Goal: Task Accomplishment & Management: Use online tool/utility

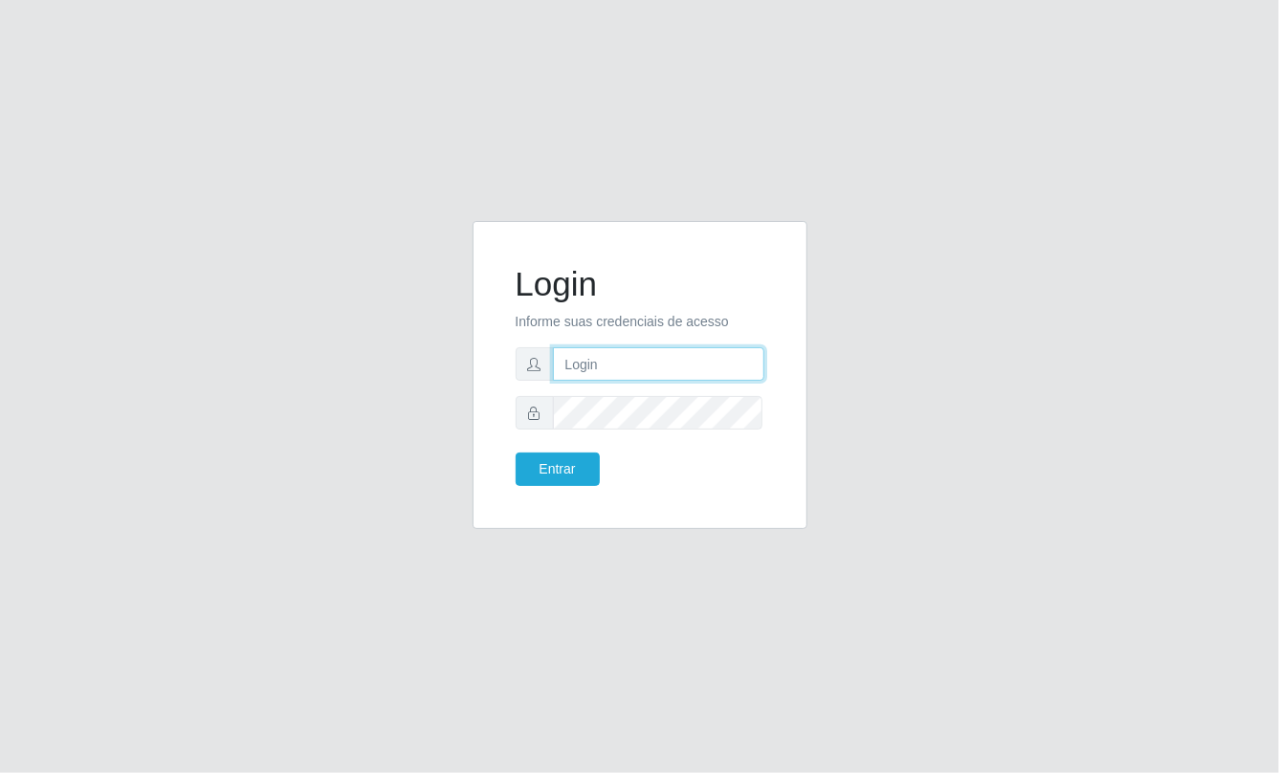
click at [608, 358] on input "text" at bounding box center [658, 363] width 211 height 33
type input "aislan@ideal"
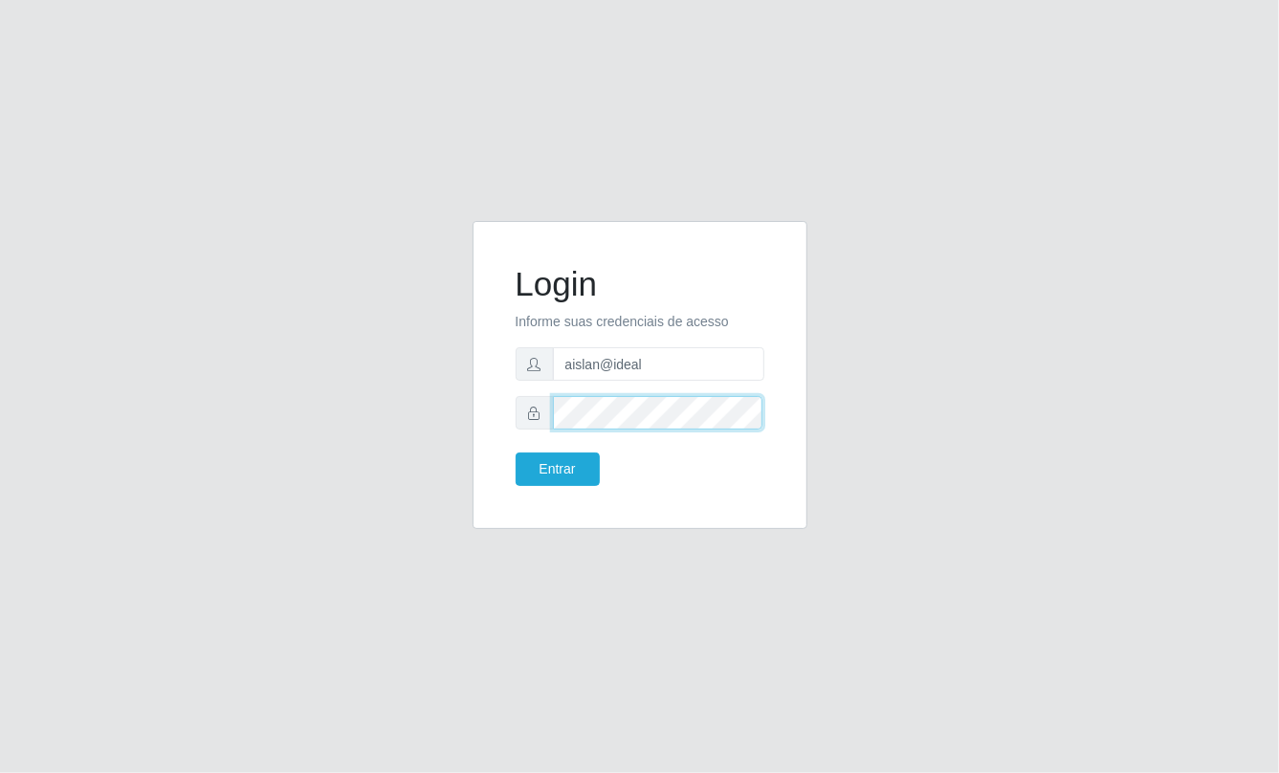
click at [516, 452] on button "Entrar" at bounding box center [558, 468] width 84 height 33
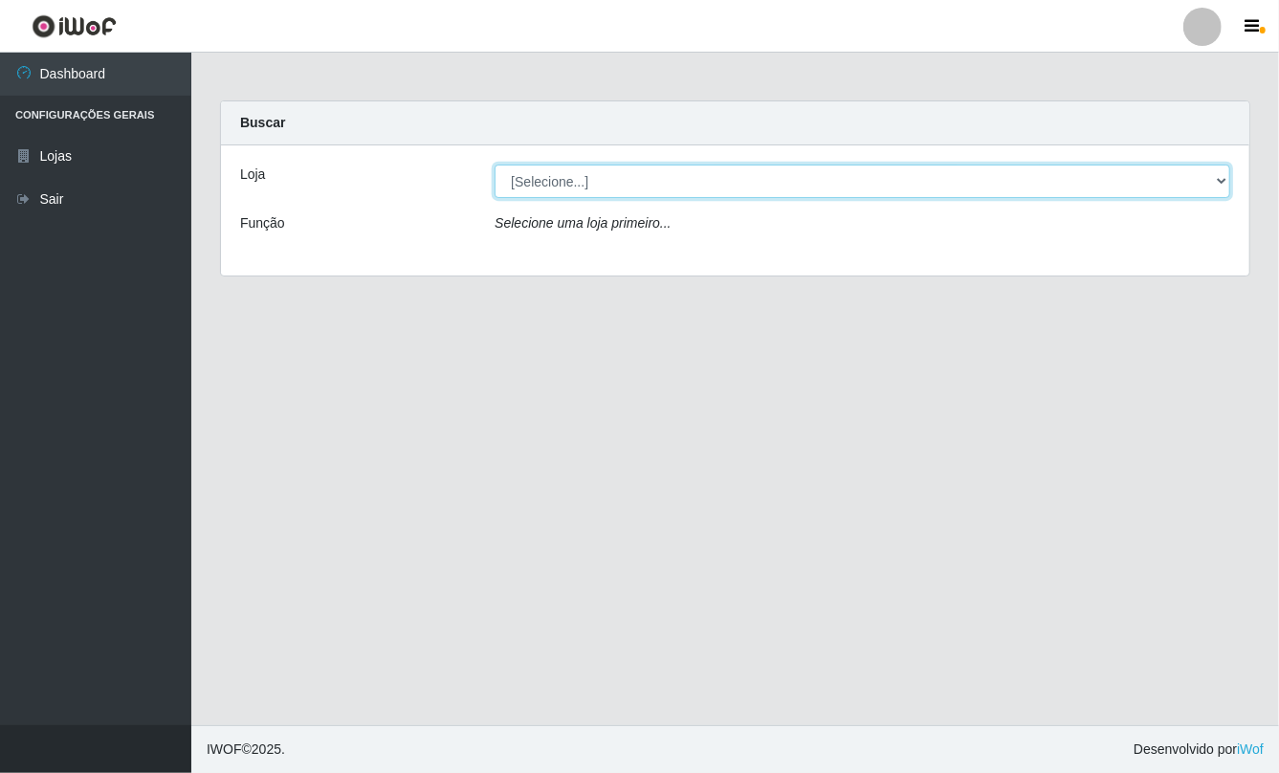
click at [899, 168] on select "[Selecione...] Ideal - Conceição" at bounding box center [861, 181] width 735 height 33
select select "231"
click at [494, 165] on select "[Selecione...] Ideal - Conceição" at bounding box center [861, 181] width 735 height 33
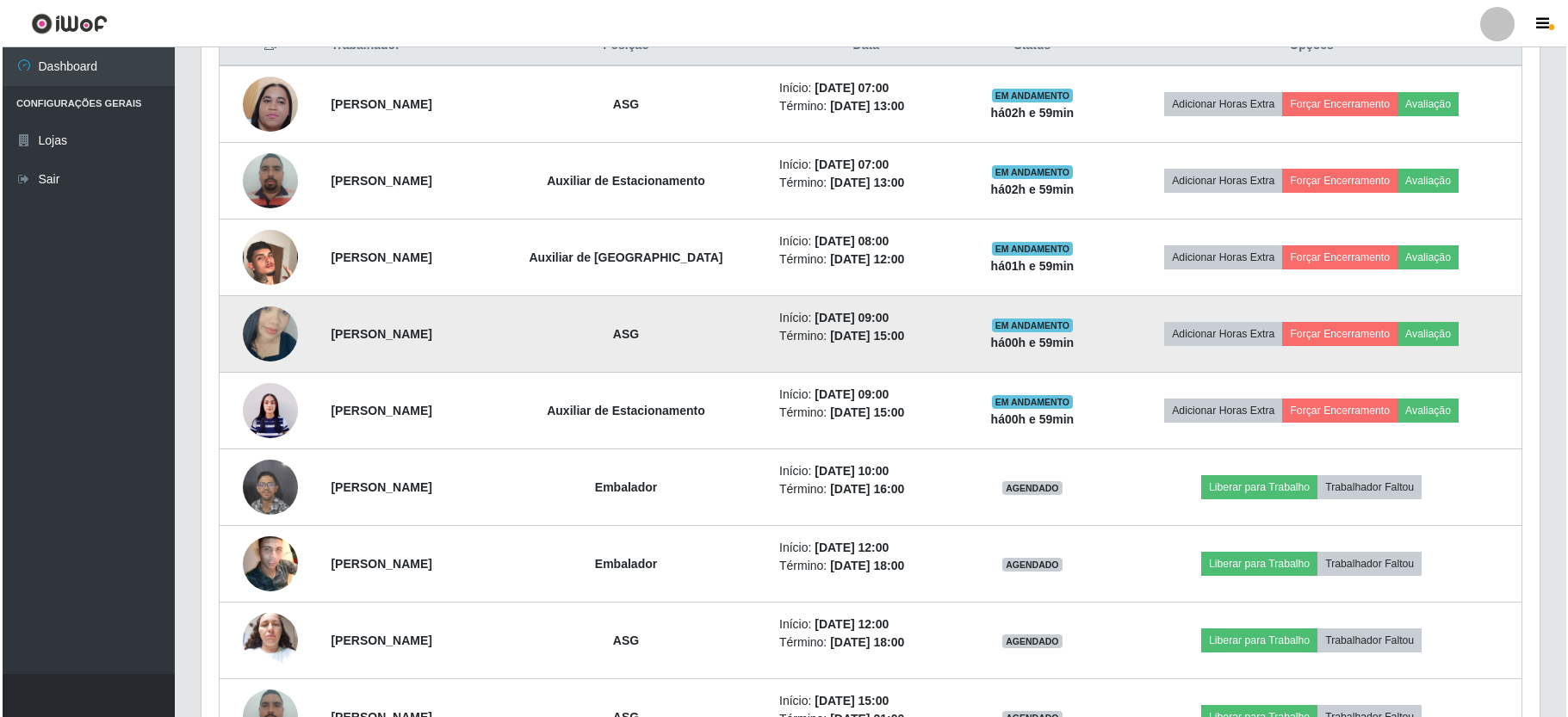
scroll to position [802, 0]
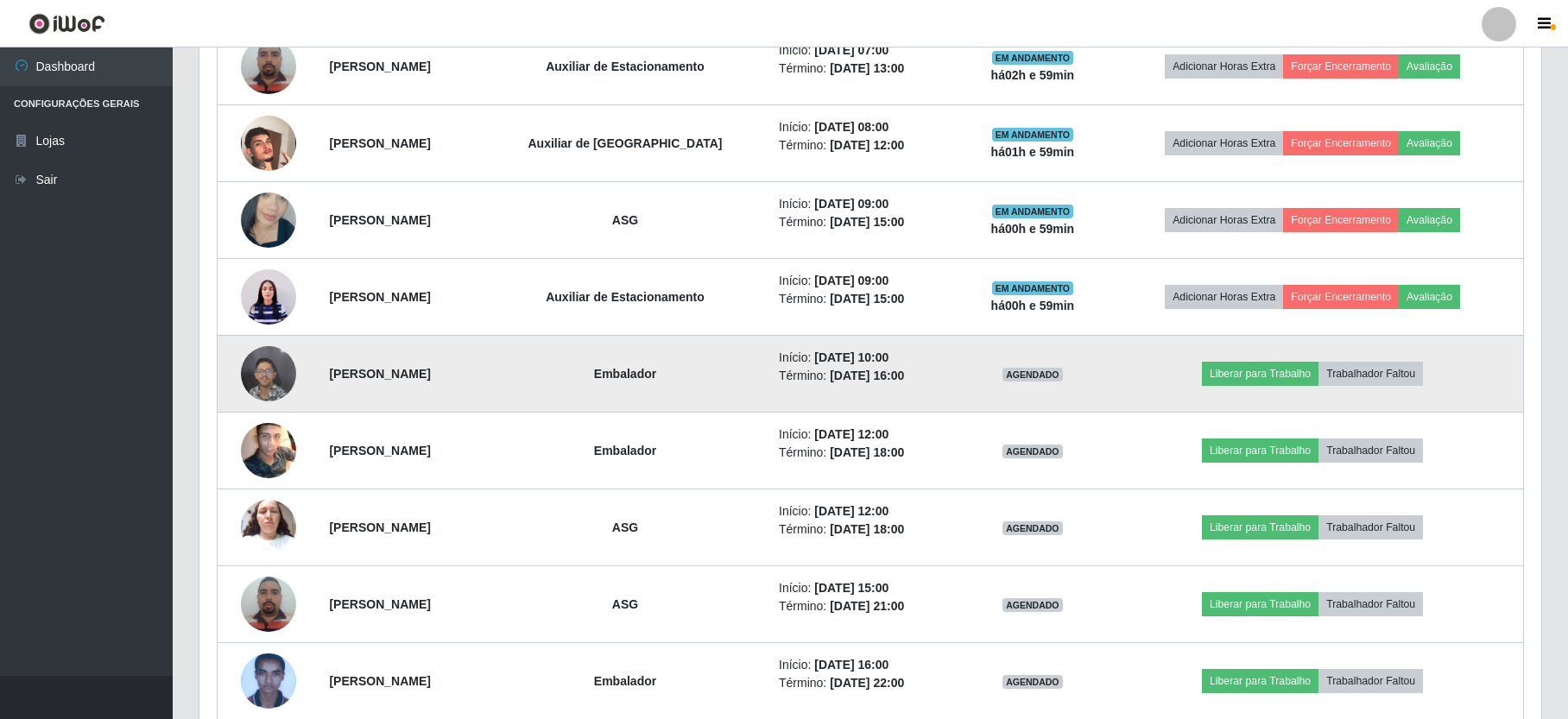
click at [260, 373] on img at bounding box center [268, 373] width 55 height 73
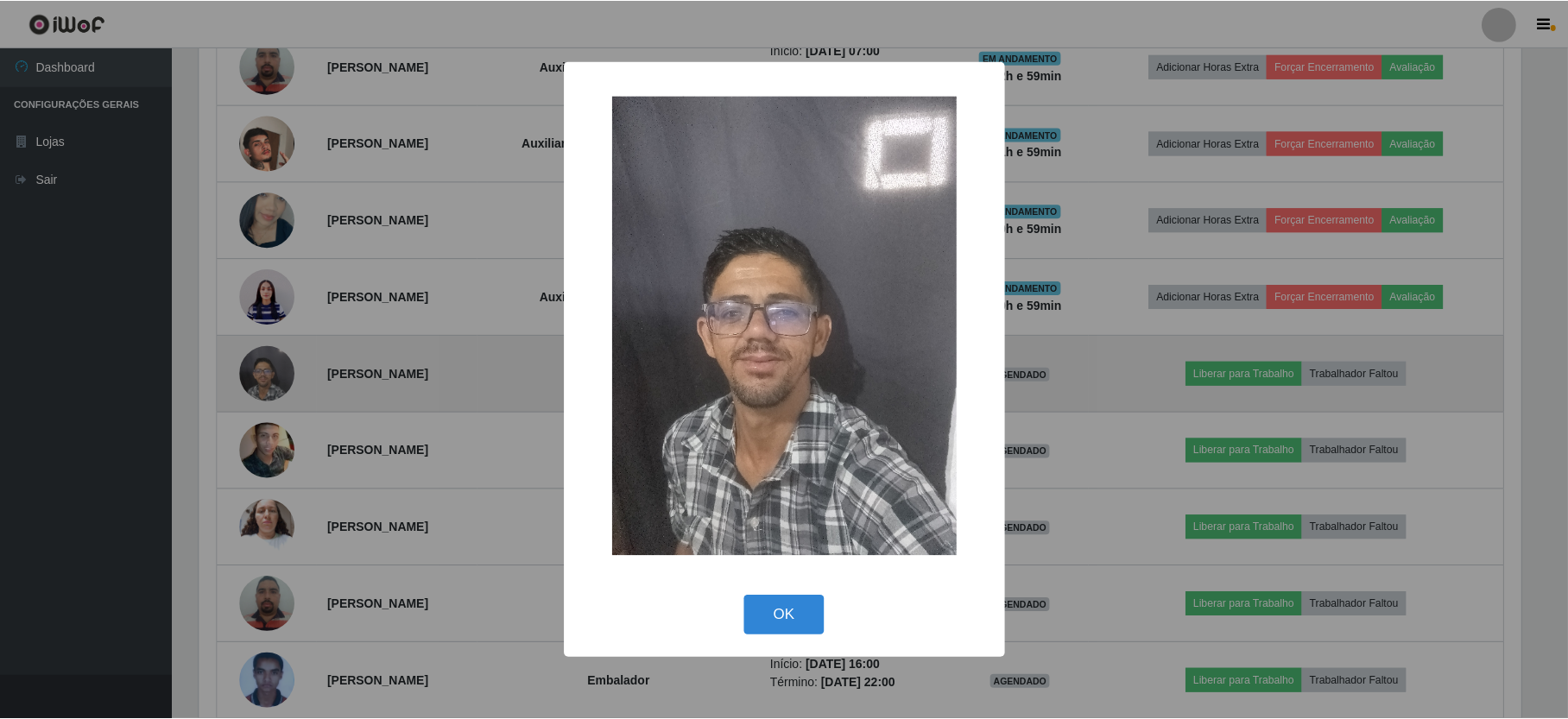
scroll to position [359, 1326]
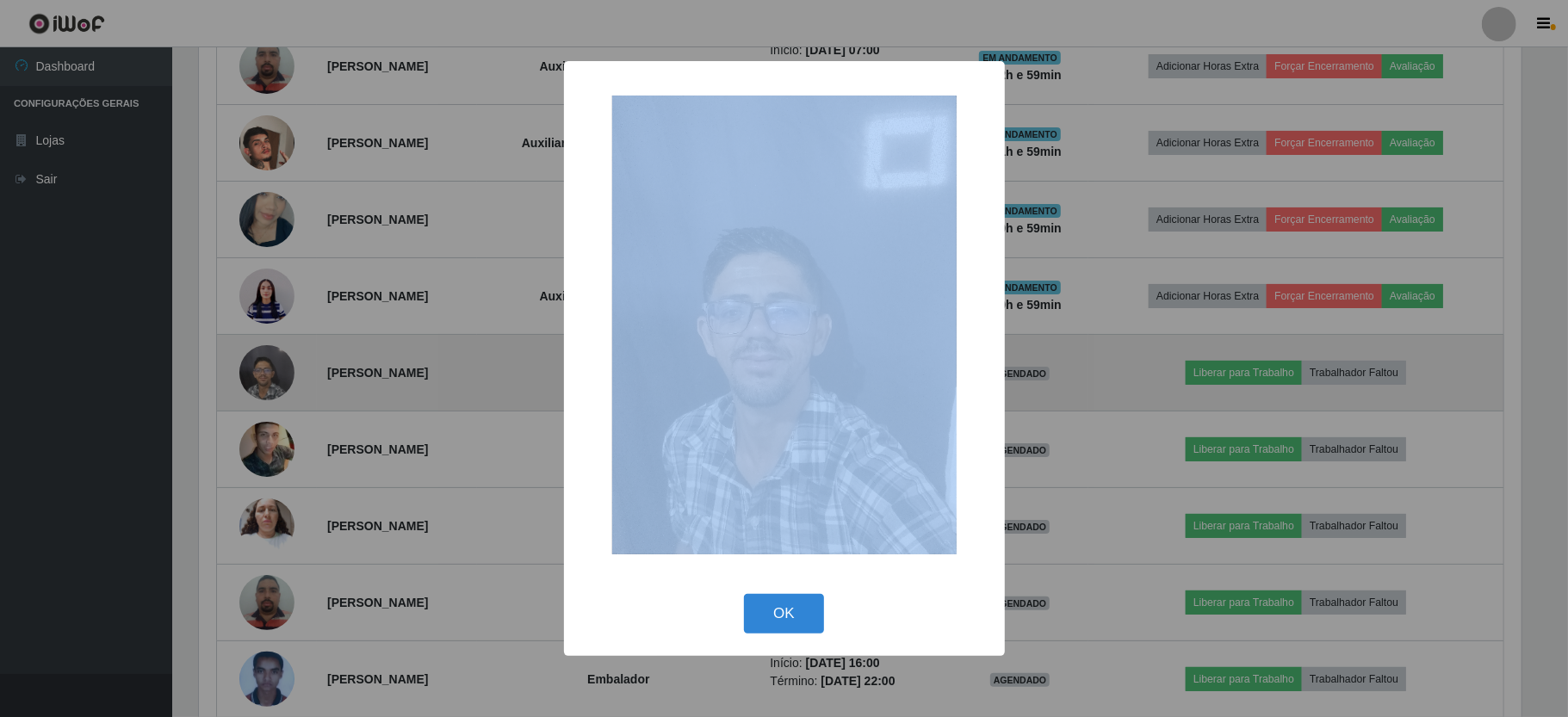
click at [259, 372] on div "× OK Cancel" at bounding box center [784, 358] width 1568 height 717
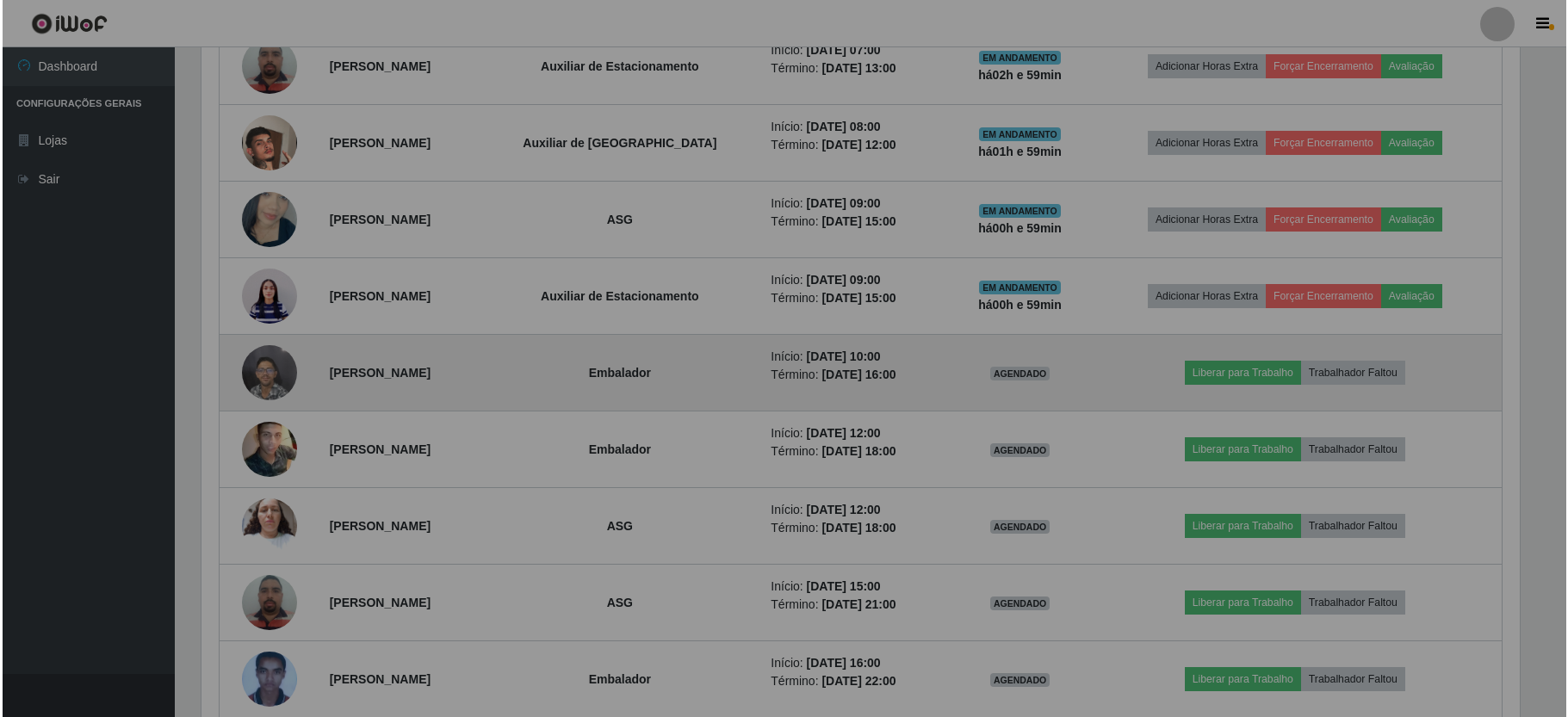
scroll to position [358, 1337]
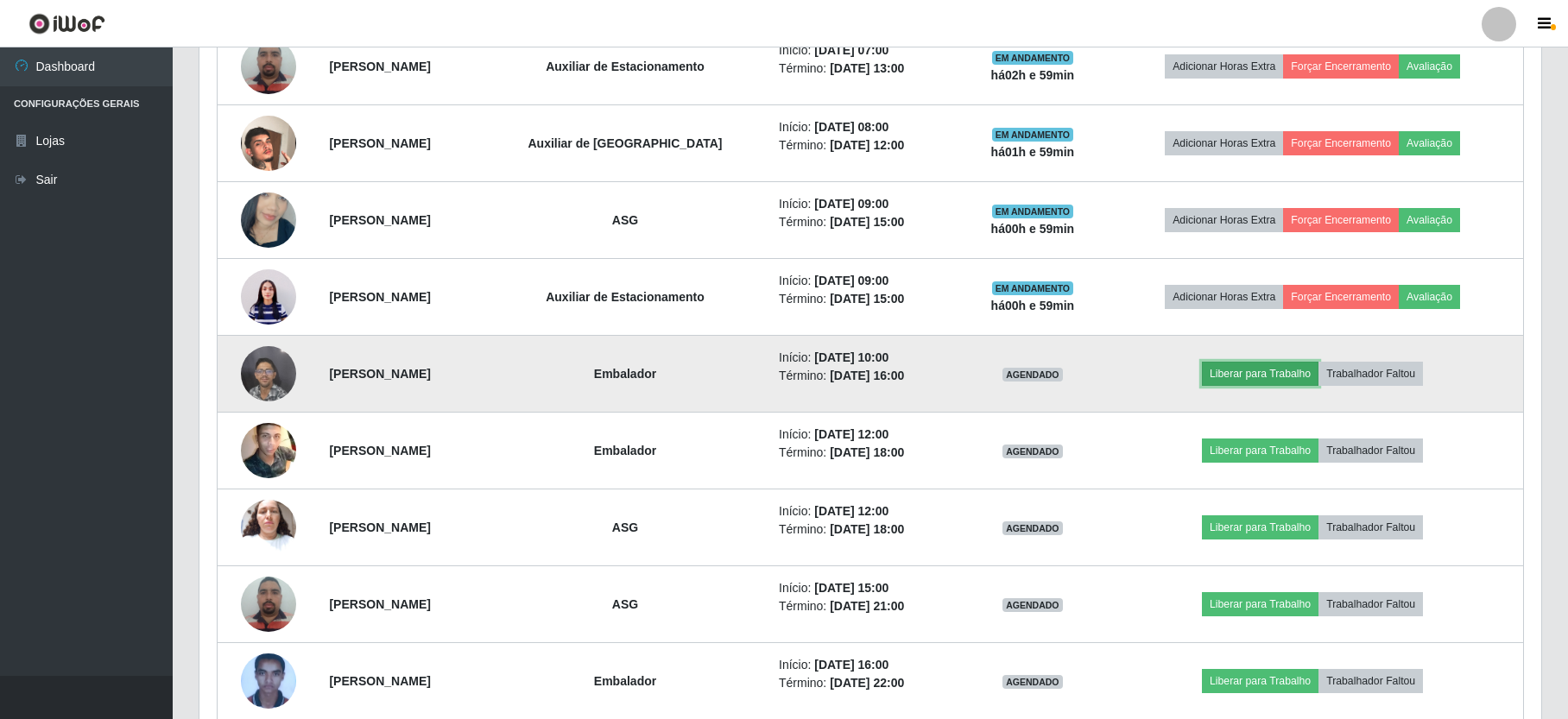
click at [1154, 373] on button "Liberar para Trabalho" at bounding box center [1259, 373] width 116 height 24
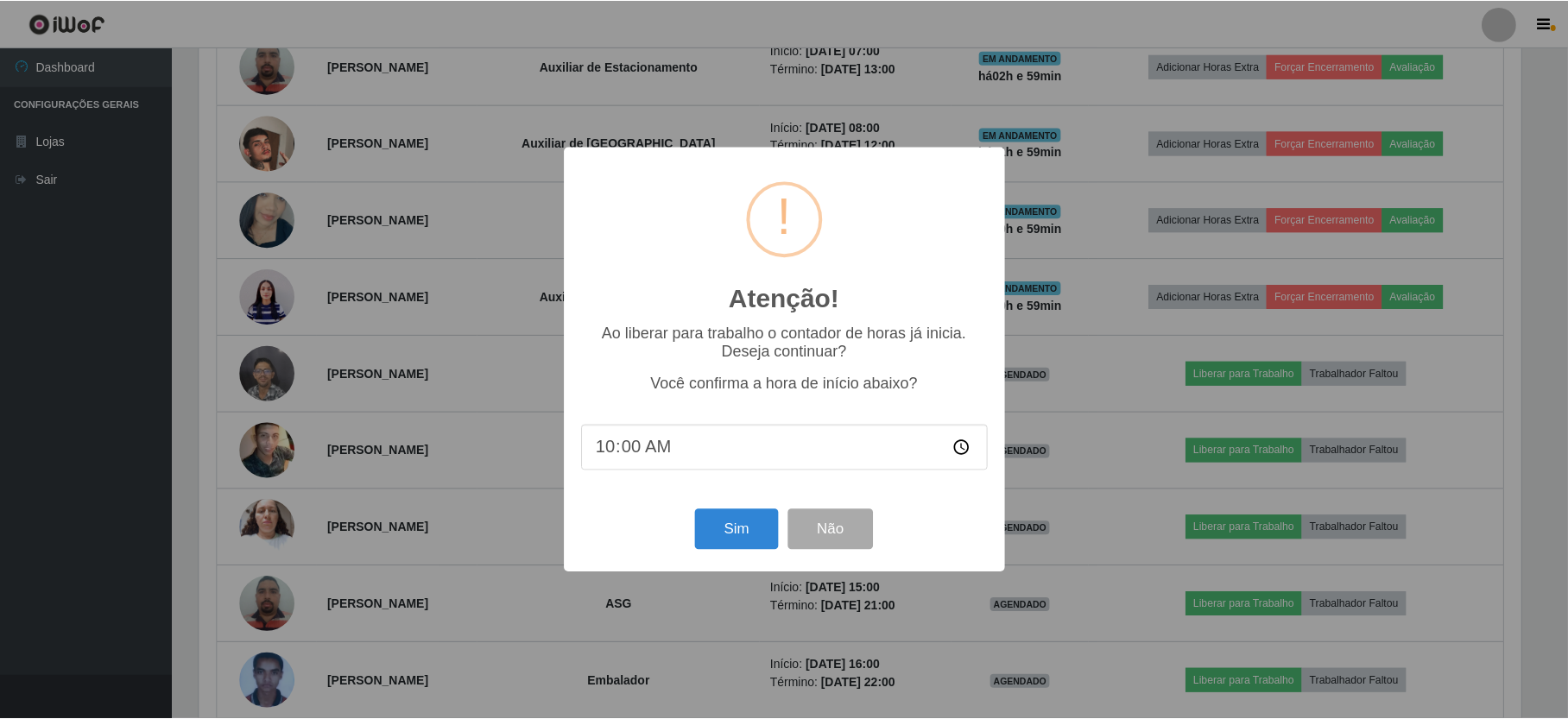
scroll to position [359, 1326]
click at [747, 530] on button "Sim" at bounding box center [738, 529] width 84 height 41
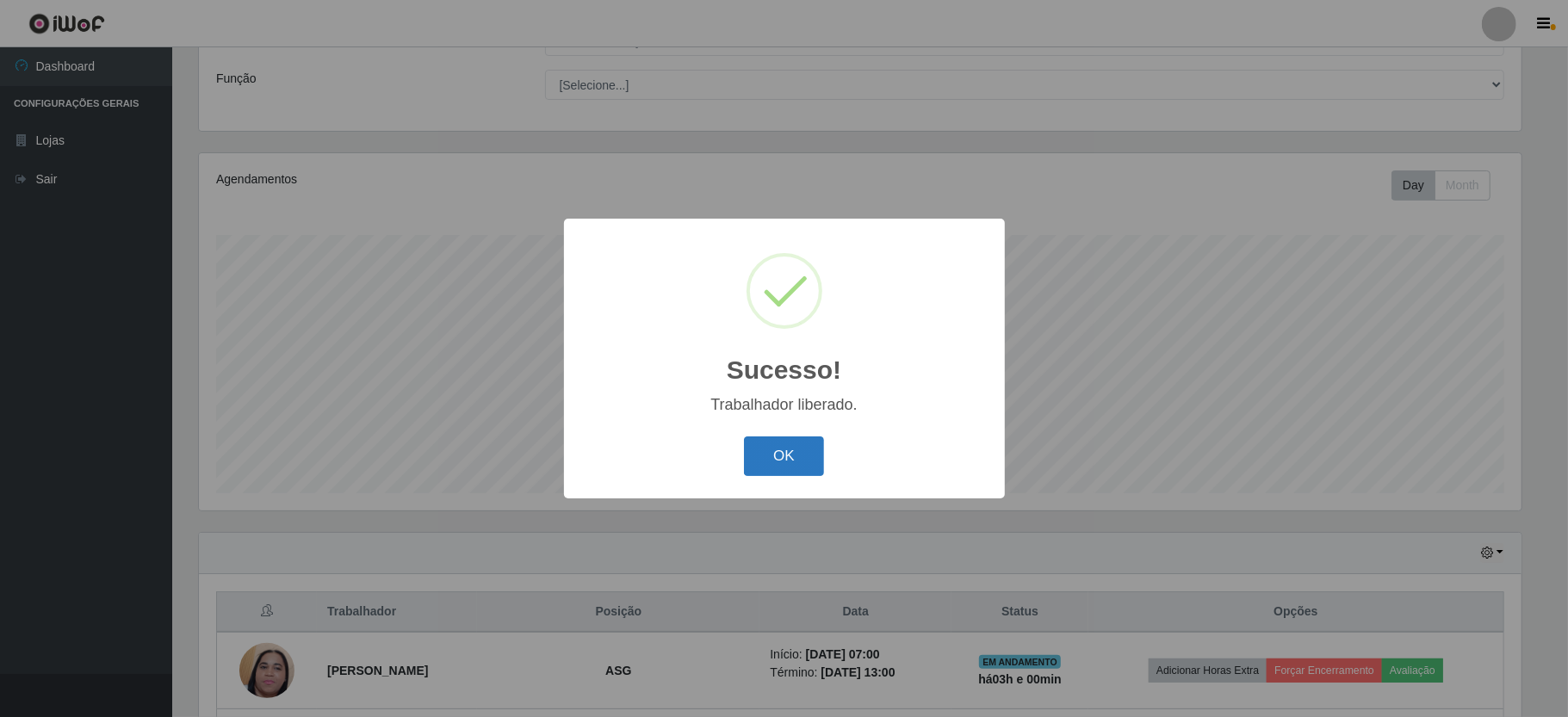
click at [794, 458] on button "OK" at bounding box center [783, 456] width 80 height 40
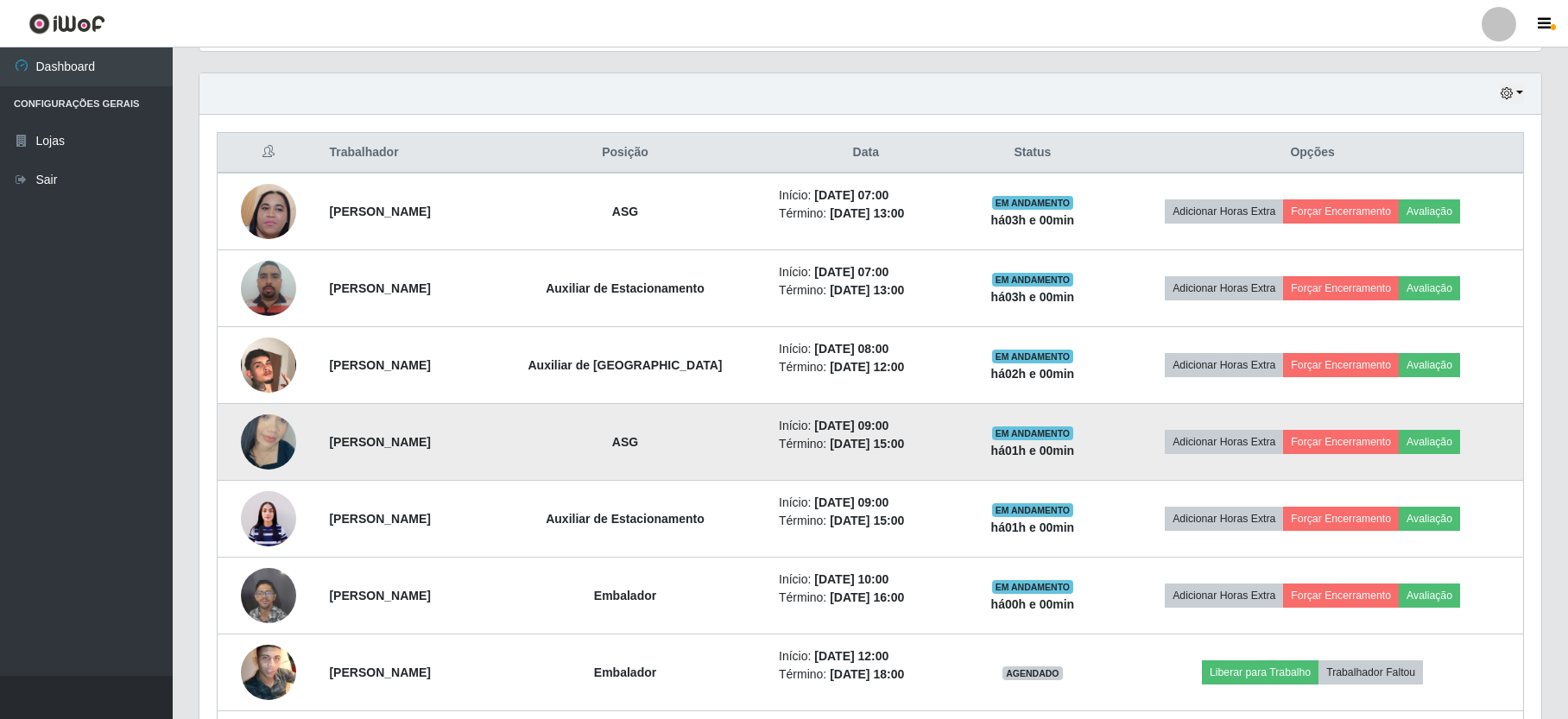
scroll to position [467, 0]
